Goal: Navigation & Orientation: Find specific page/section

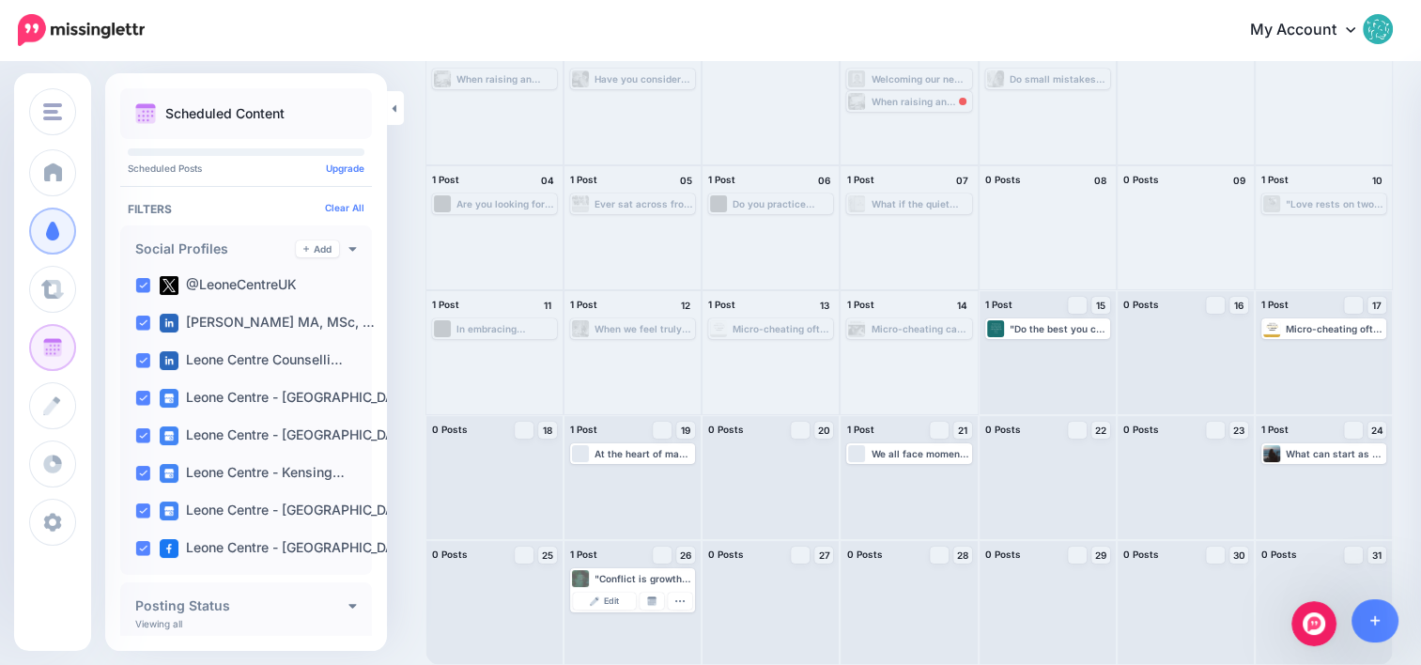
click at [1314, 624] on icon "Open Intercom Messenger" at bounding box center [1314, 624] width 31 height 31
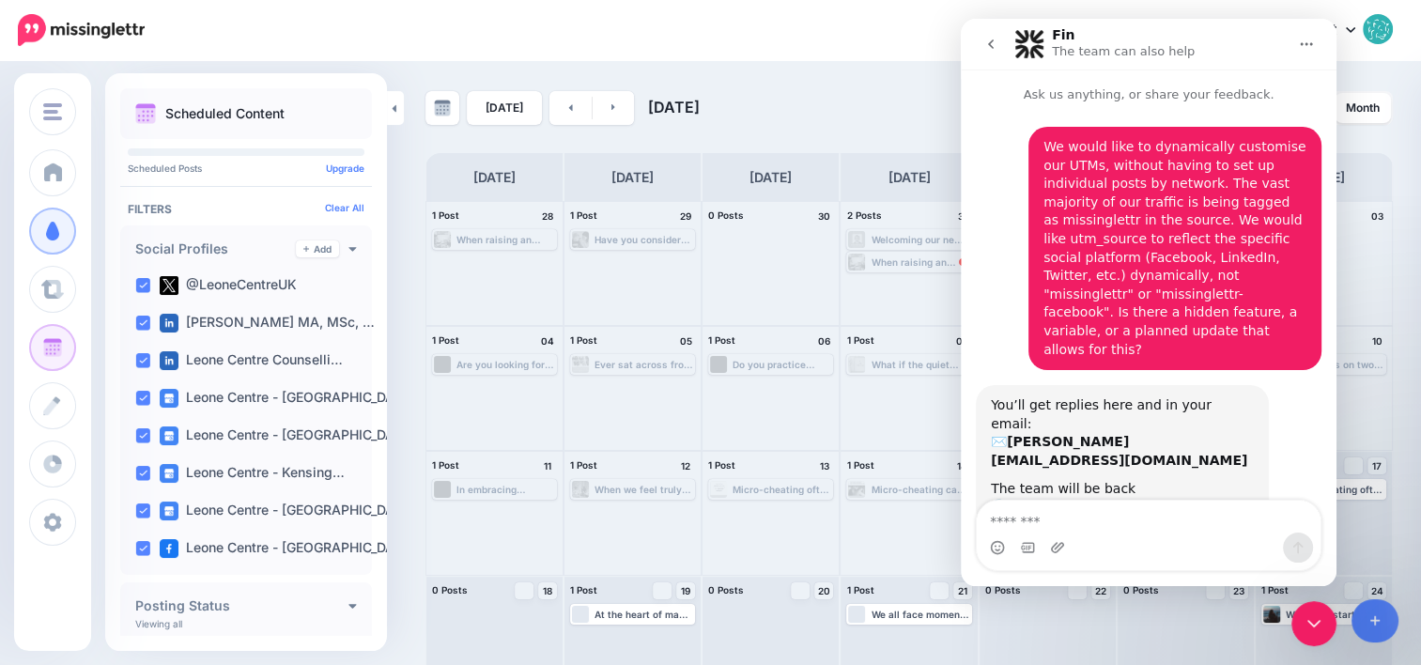
click at [1314, 49] on button "Home" at bounding box center [1307, 44] width 36 height 36
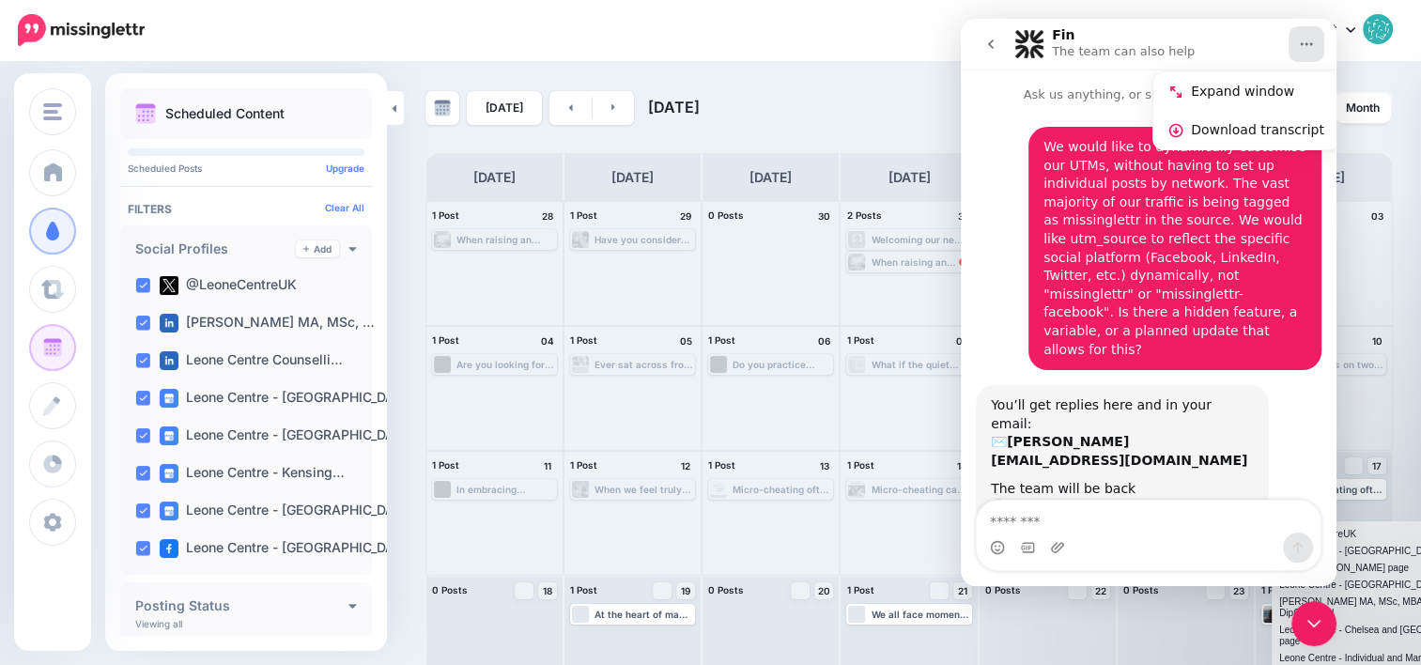
click at [1299, 618] on div "Close Intercom Messenger" at bounding box center [1314, 623] width 45 height 45
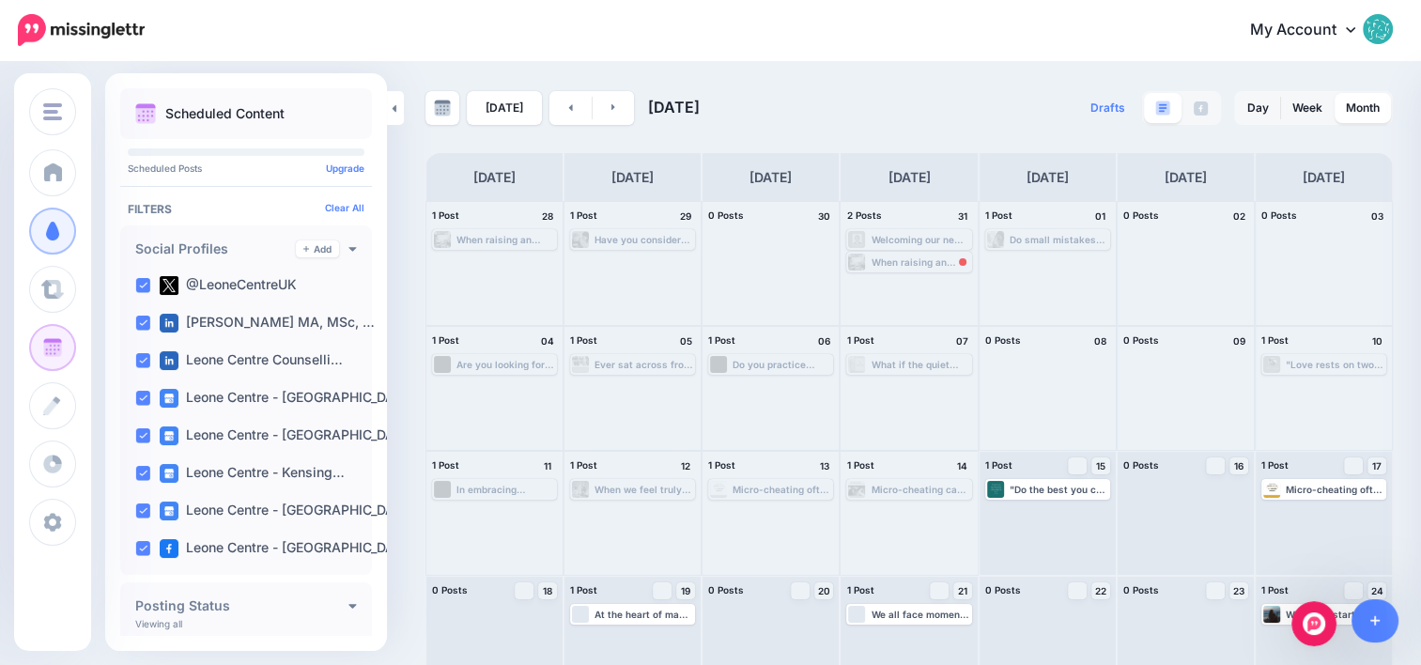
click at [737, 56] on nav "My Account Dashboard My Account Billing Facebook Community Help Center" at bounding box center [710, 30] width 1393 height 60
click at [19, 32] on img at bounding box center [81, 30] width 127 height 32
